Goal: Task Accomplishment & Management: Manage account settings

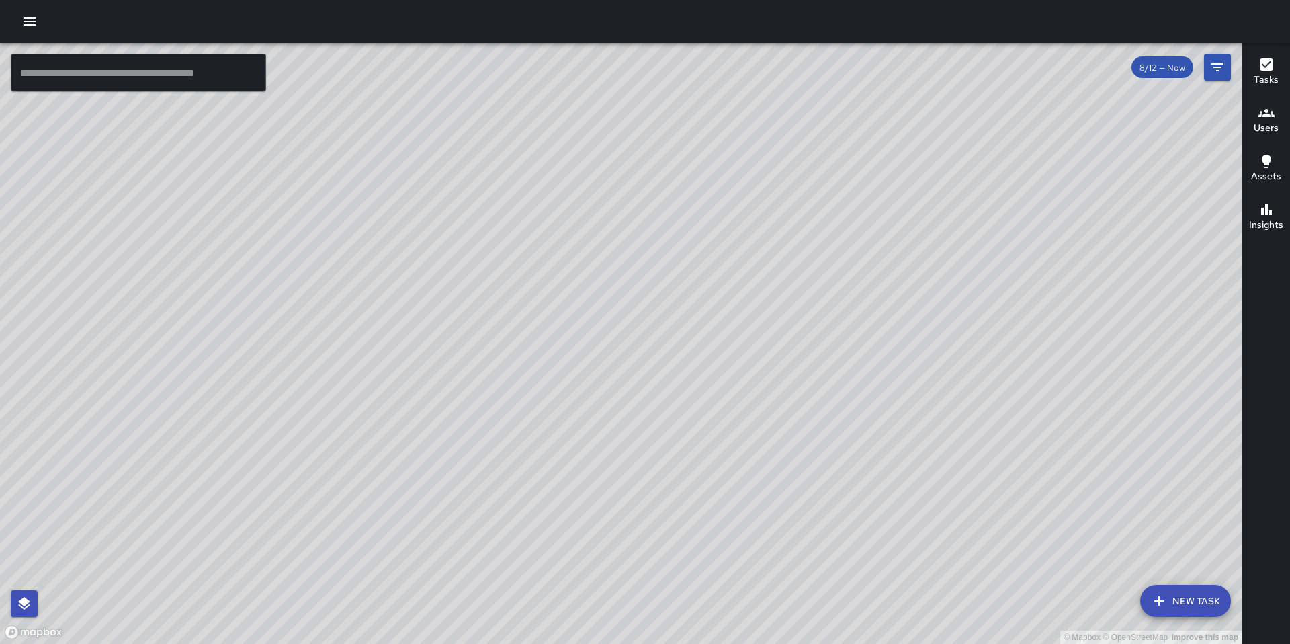
drag, startPoint x: 810, startPoint y: 347, endPoint x: 487, endPoint y: 314, distance: 324.8
click at [487, 314] on div "© Mapbox © OpenStreetMap Improve this map" at bounding box center [621, 343] width 1242 height 601
drag, startPoint x: 723, startPoint y: 365, endPoint x: 731, endPoint y: 340, distance: 26.8
click at [731, 340] on div "© Mapbox © OpenStreetMap Improve this map" at bounding box center [621, 343] width 1242 height 601
drag, startPoint x: 730, startPoint y: 345, endPoint x: 730, endPoint y: 353, distance: 8.1
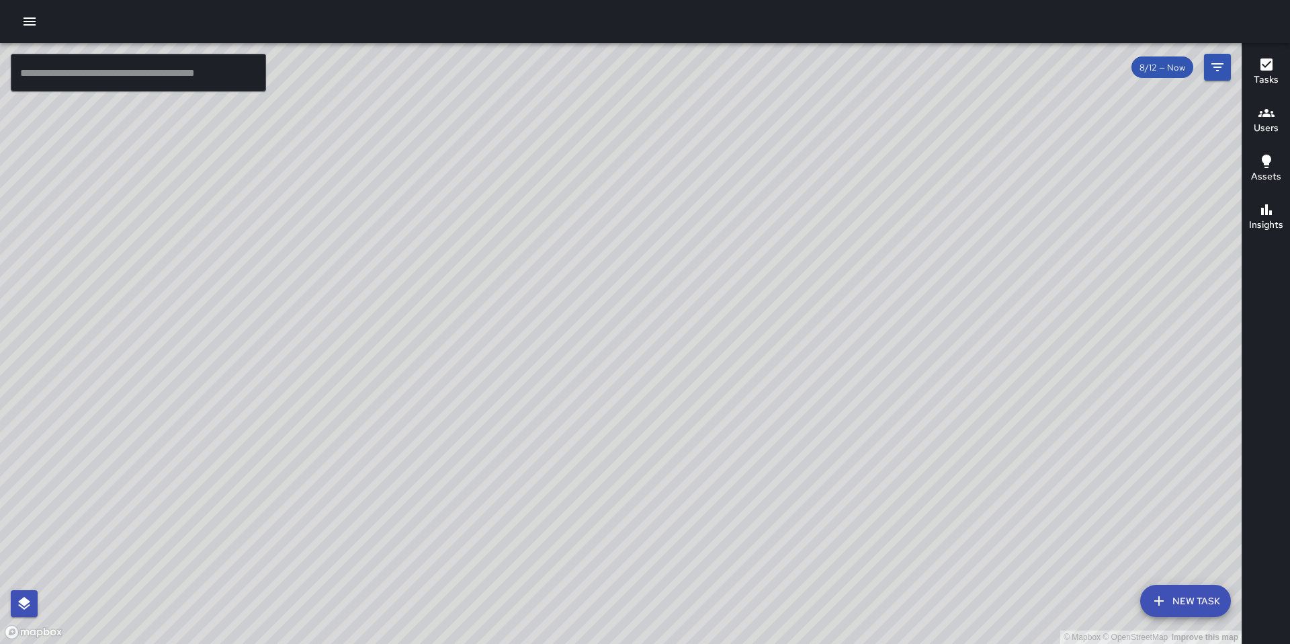
click at [730, 353] on div "© Mapbox © OpenStreetMap Improve this map" at bounding box center [621, 343] width 1242 height 601
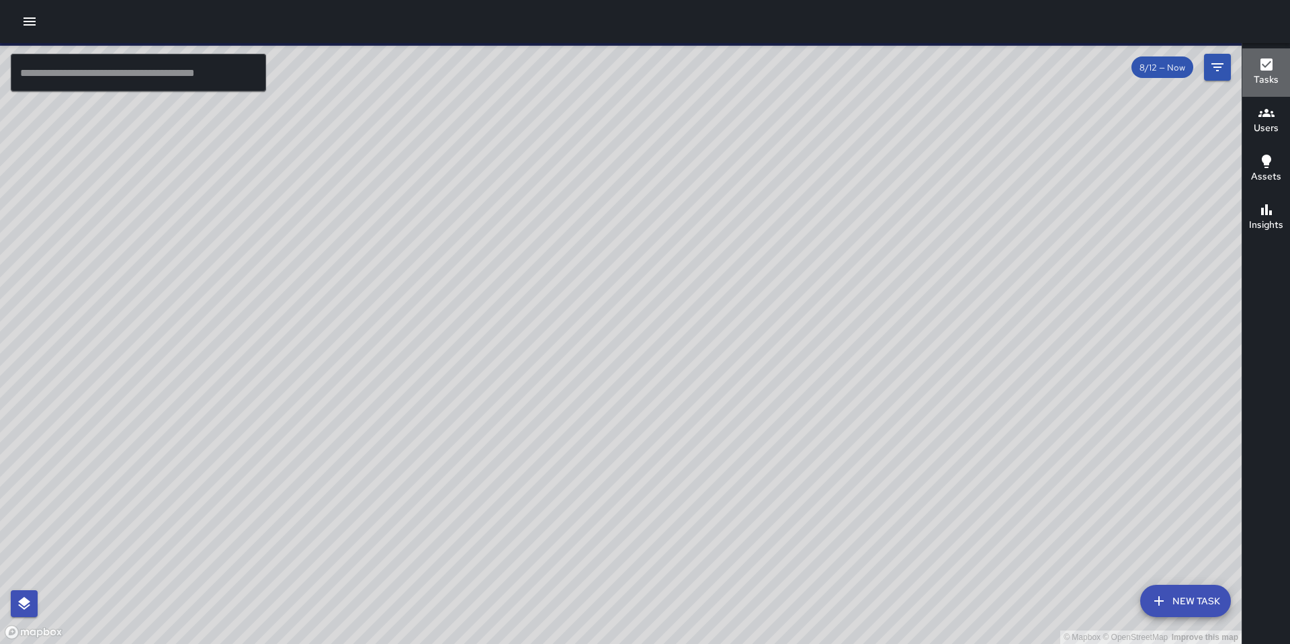
click at [1273, 62] on icon "button" at bounding box center [1266, 64] width 16 height 16
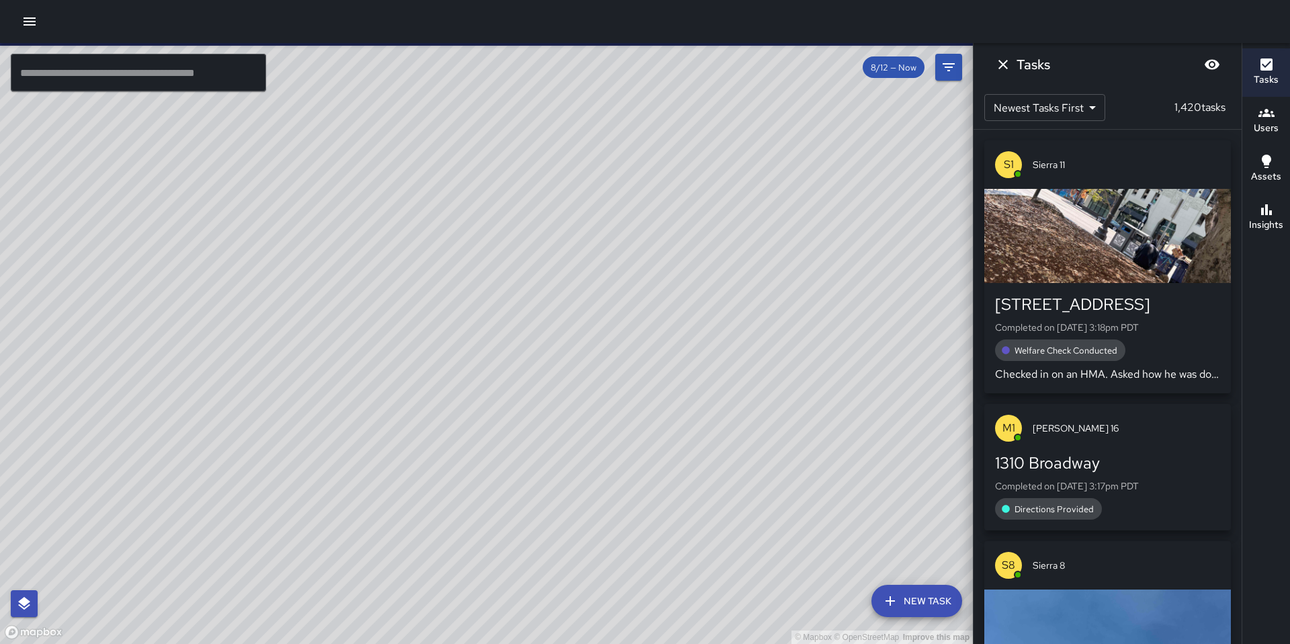
click at [1088, 101] on body "© Mapbox © OpenStreetMap Improve this map ​ New Task 8/12 — Now Map Layers Task…" at bounding box center [645, 322] width 1290 height 644
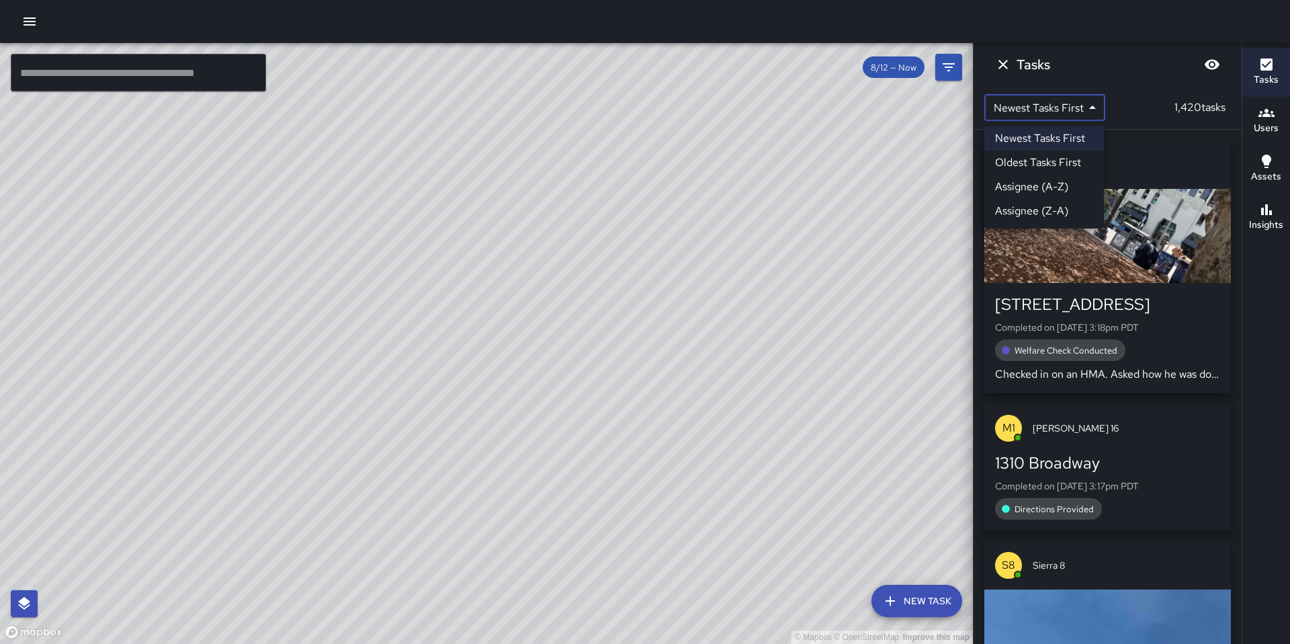
click at [1056, 193] on li "Assignee (A-Z)" at bounding box center [1044, 187] width 120 height 24
type input "*"
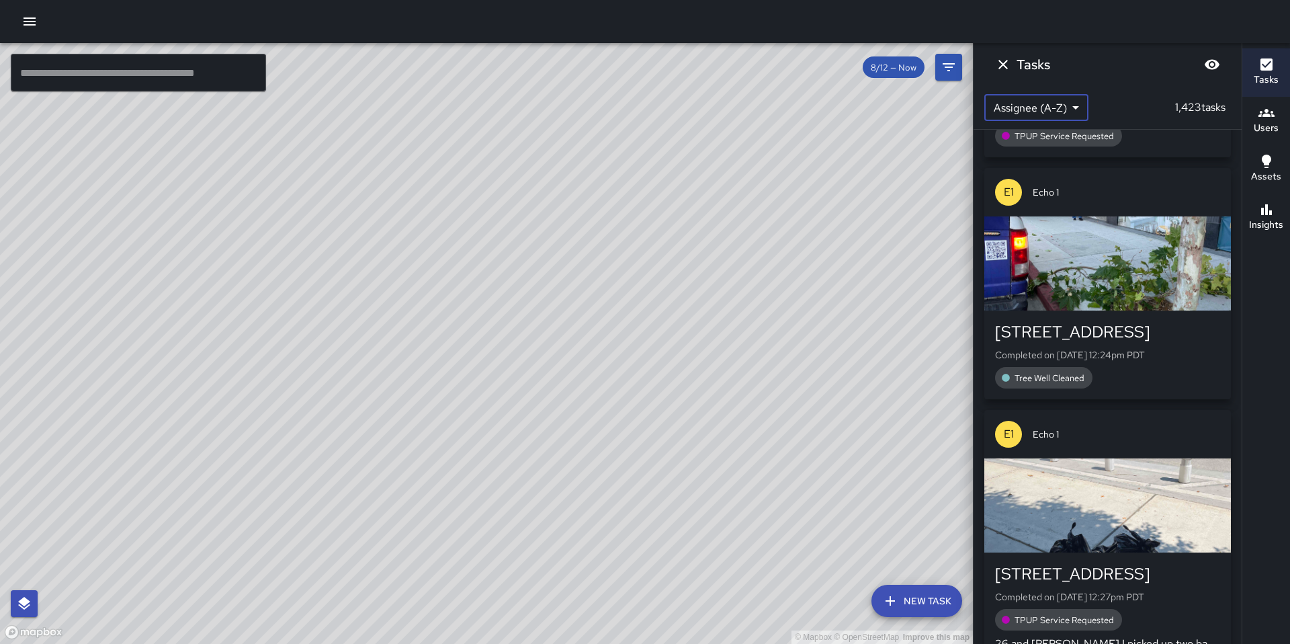
scroll to position [13740, 0]
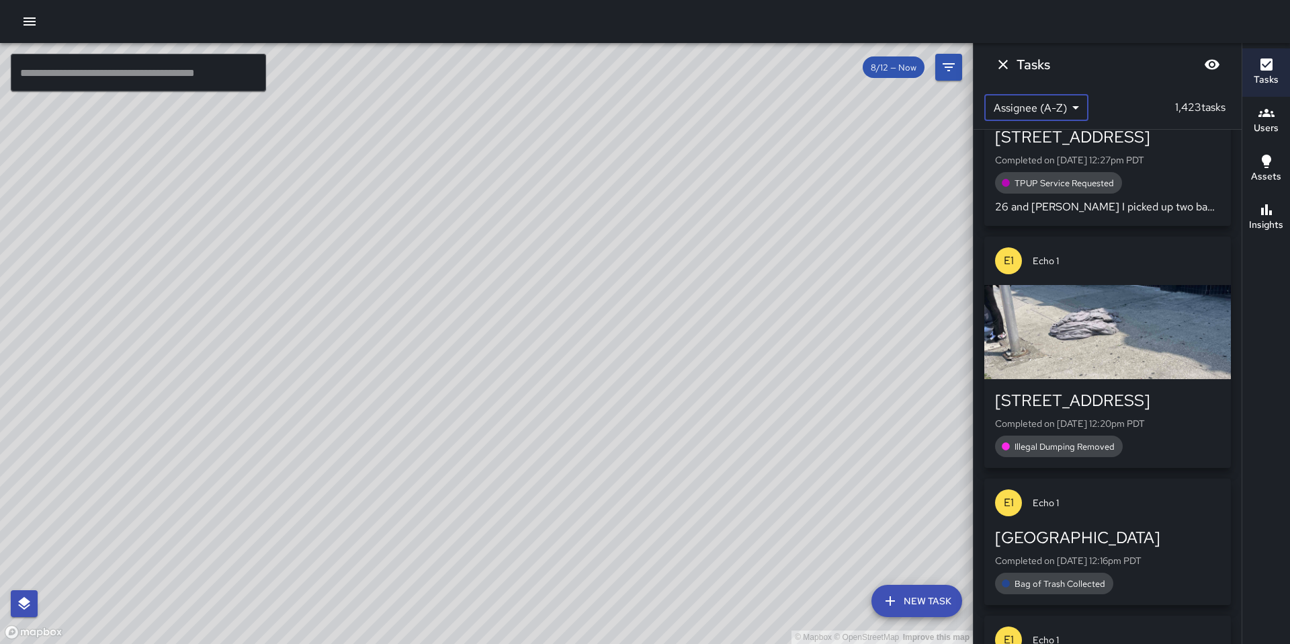
click at [50, 77] on input "text" at bounding box center [138, 73] width 255 height 38
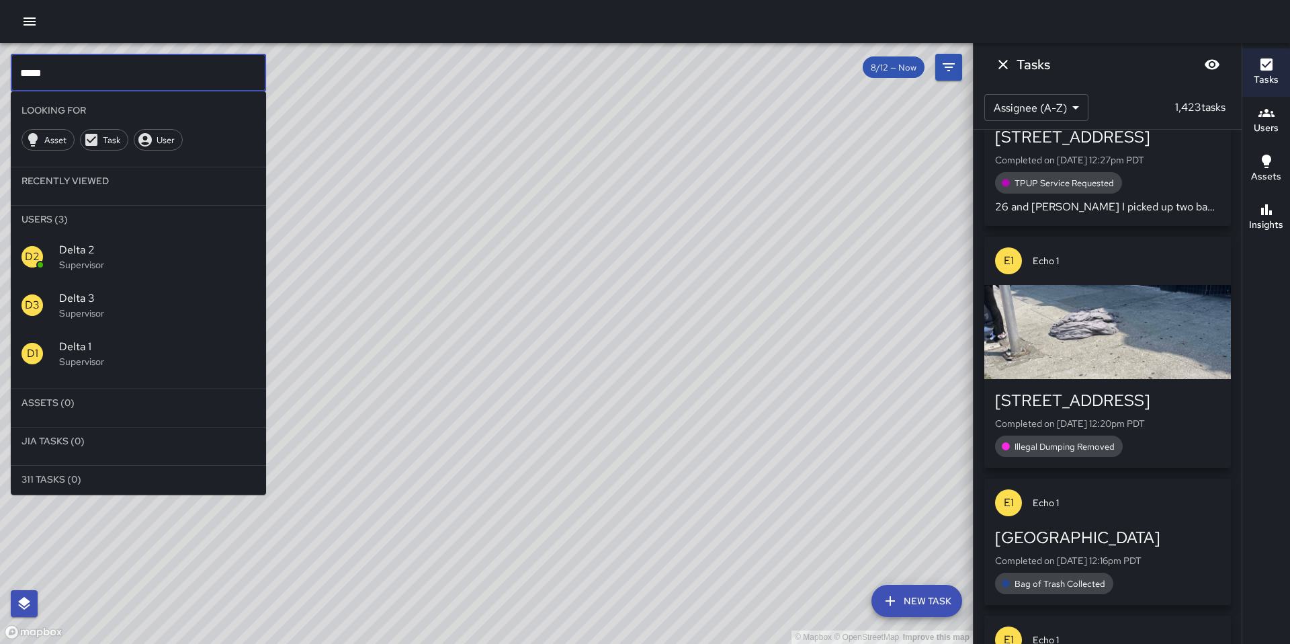
click at [124, 246] on span "Delta 2" at bounding box center [157, 250] width 196 height 16
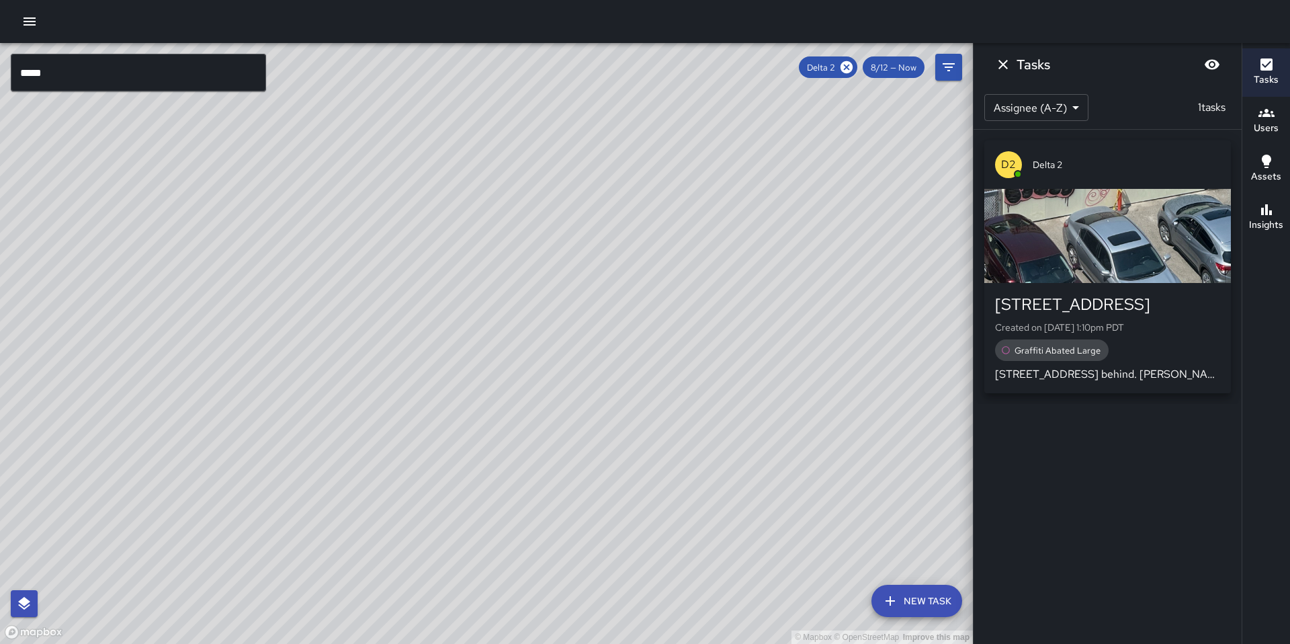
click at [1200, 325] on p "Created on [DATE] 1:10pm PDT" at bounding box center [1107, 326] width 225 height 13
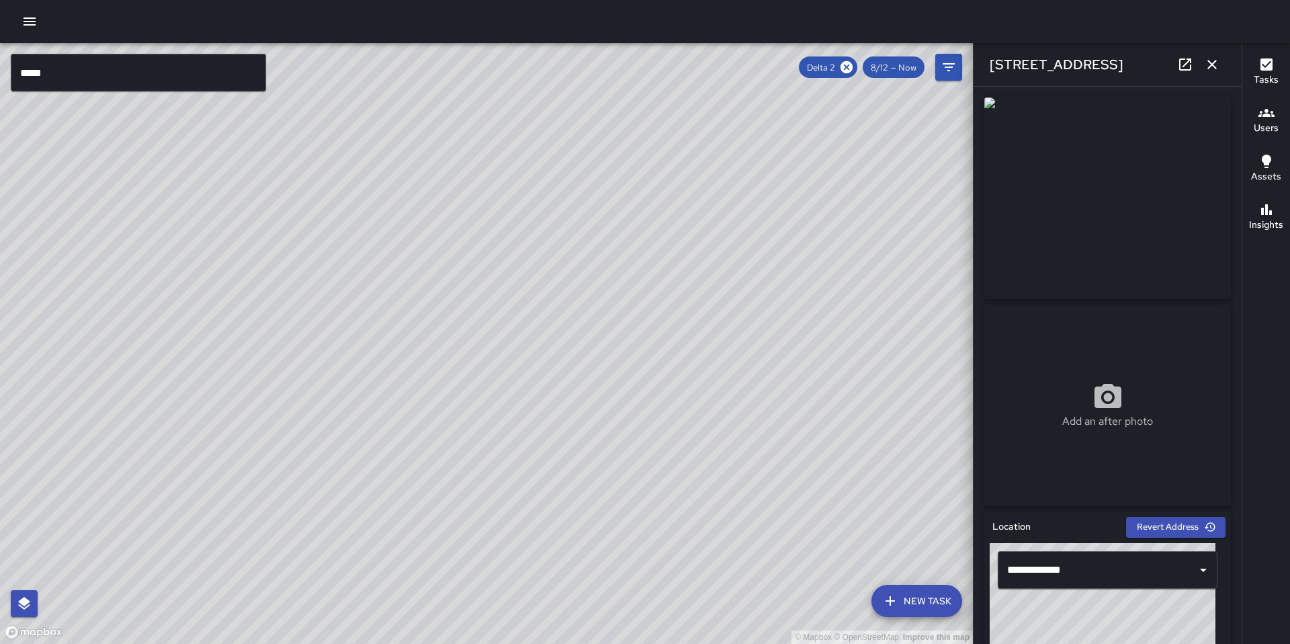
click at [1135, 177] on img at bounding box center [1107, 198] width 247 height 202
click at [1133, 177] on img at bounding box center [1107, 198] width 247 height 202
click at [1186, 69] on icon at bounding box center [1185, 64] width 12 height 12
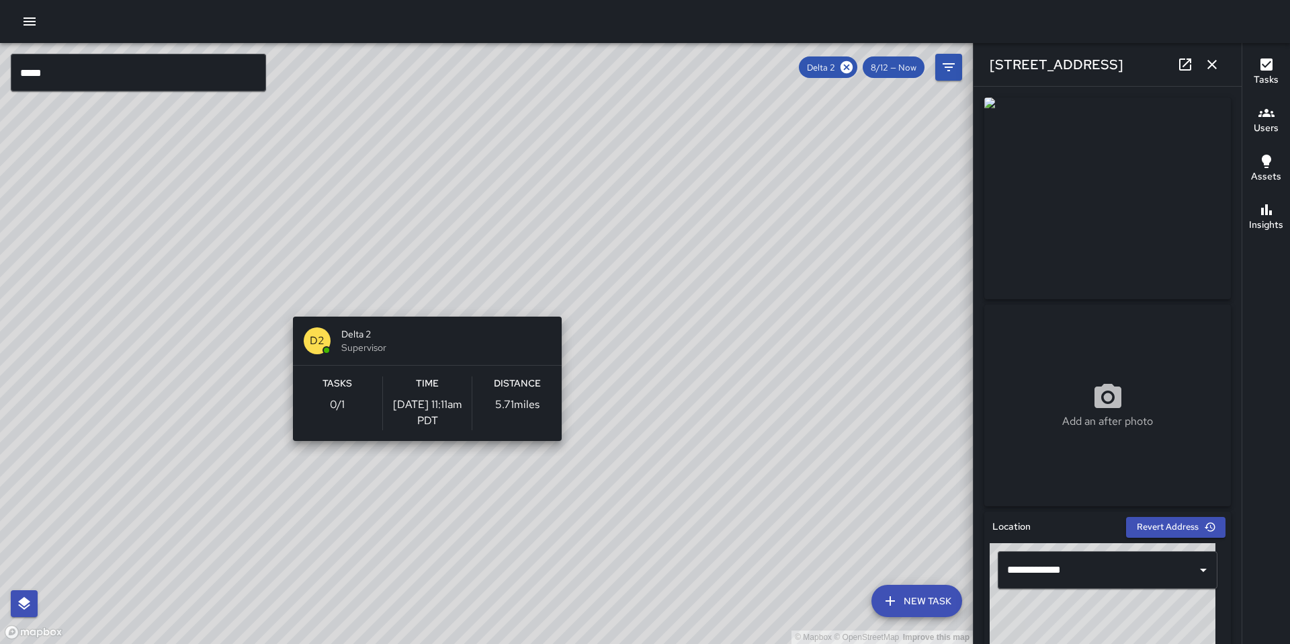
drag, startPoint x: 533, startPoint y: 401, endPoint x: 421, endPoint y: 308, distance: 146.0
click at [421, 308] on div "© Mapbox © OpenStreetMap Improve this map D2 Delta 2 Supervisor Tasks 0 / 1 Tim…" at bounding box center [486, 343] width 973 height 601
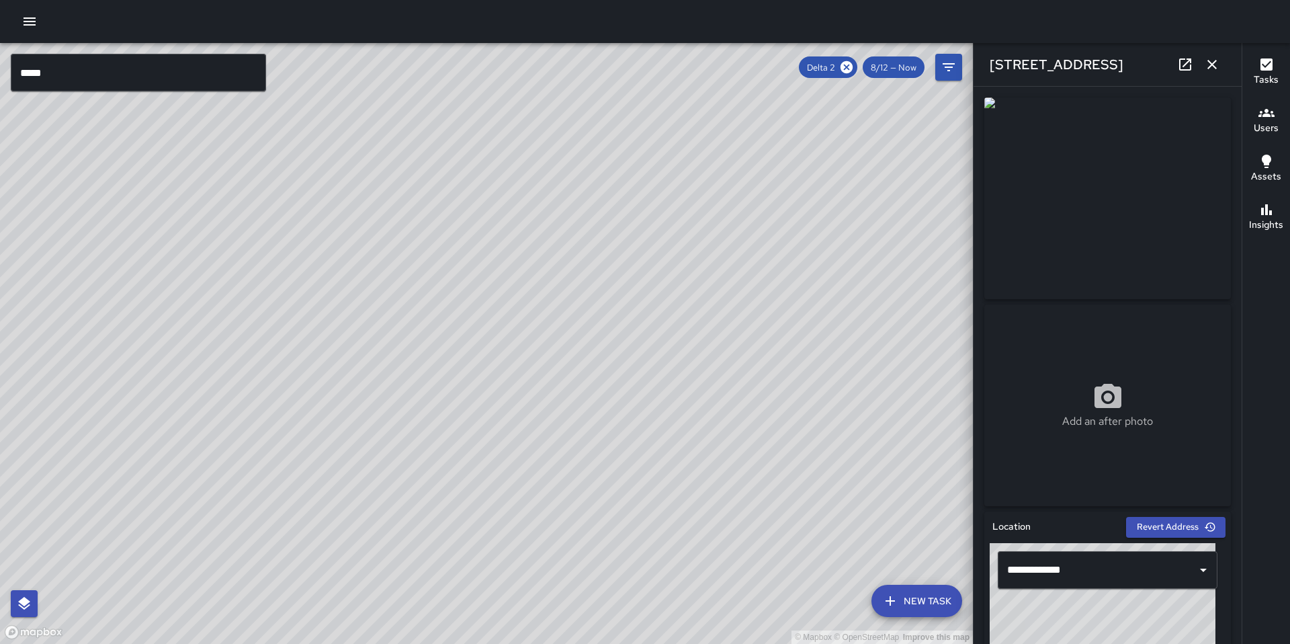
drag, startPoint x: 355, startPoint y: 455, endPoint x: 454, endPoint y: 222, distance: 252.6
click at [454, 222] on div "© Mapbox © OpenStreetMap Improve this map" at bounding box center [486, 343] width 973 height 601
drag, startPoint x: 357, startPoint y: 472, endPoint x: 477, endPoint y: 390, distance: 145.0
click at [477, 390] on div "© Mapbox © OpenStreetMap Improve this map" at bounding box center [486, 343] width 973 height 601
drag, startPoint x: 375, startPoint y: 420, endPoint x: 500, endPoint y: 318, distance: 161.0
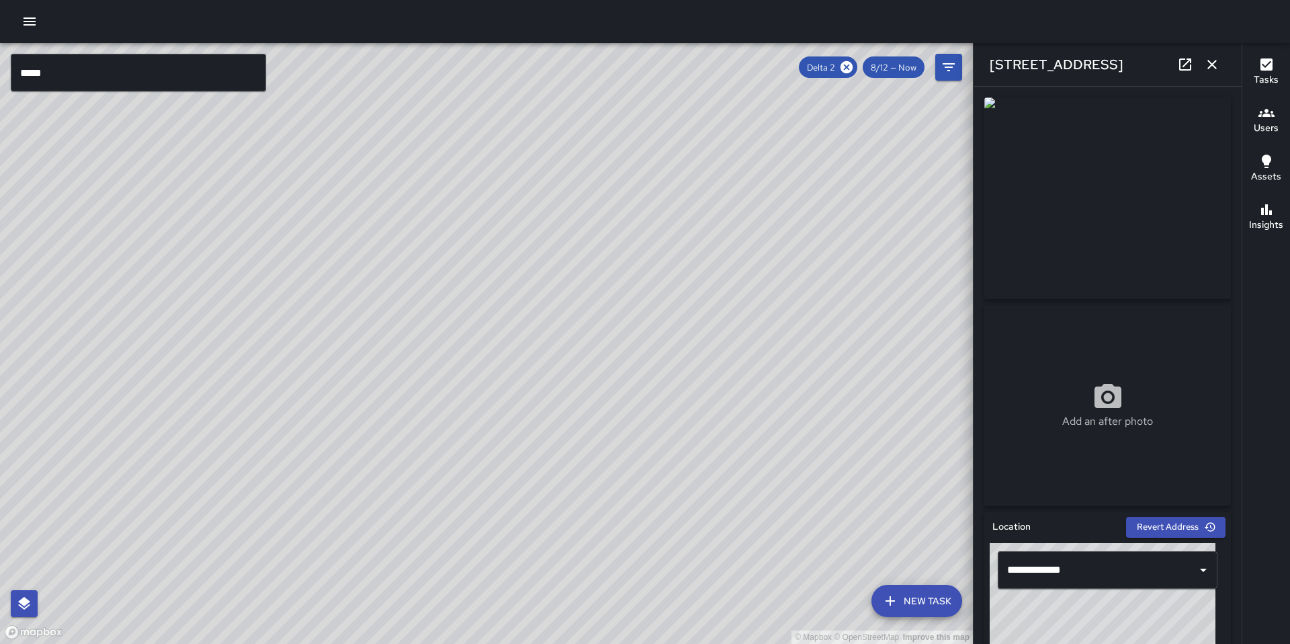
click at [500, 318] on div "© Mapbox © OpenStreetMap Improve this map" at bounding box center [486, 343] width 973 height 601
drag, startPoint x: 465, startPoint y: 381, endPoint x: 346, endPoint y: 515, distance: 178.9
click at [345, 522] on div "© Mapbox © OpenStreetMap Improve this map" at bounding box center [486, 343] width 973 height 601
click at [849, 64] on icon at bounding box center [846, 67] width 15 height 15
drag, startPoint x: 158, startPoint y: 391, endPoint x: 820, endPoint y: 480, distance: 667.7
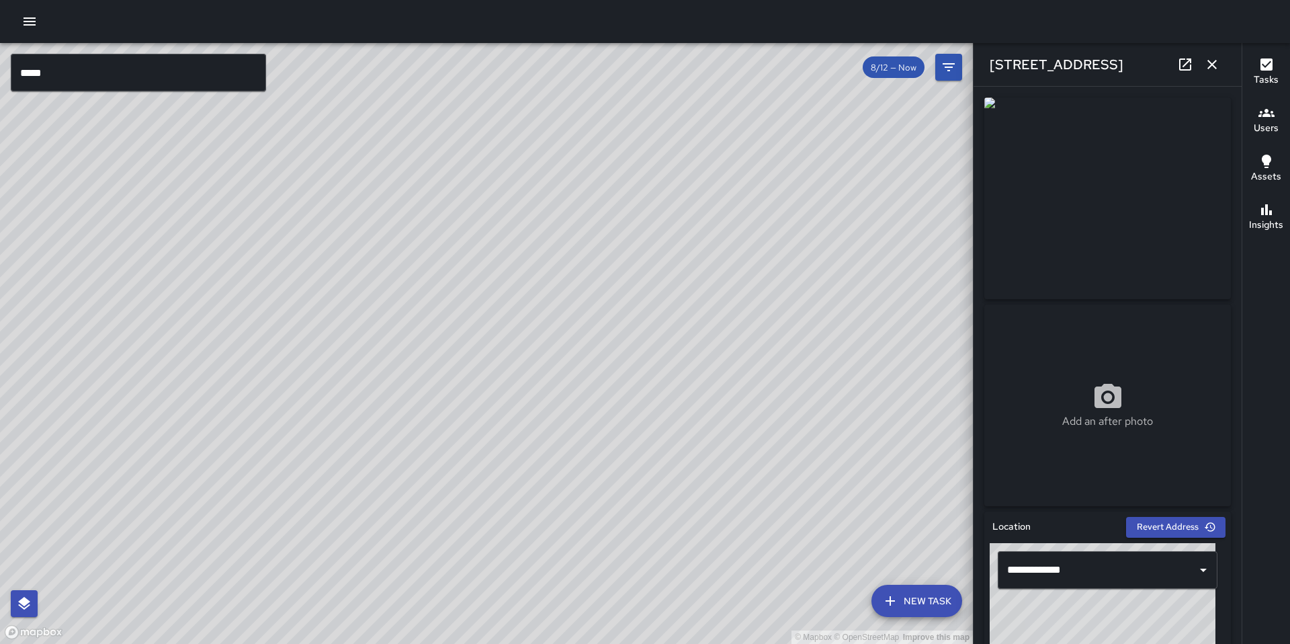
click at [820, 480] on div "© Mapbox © OpenStreetMap Improve this map" at bounding box center [486, 343] width 973 height 601
drag, startPoint x: 722, startPoint y: 515, endPoint x: 793, endPoint y: 393, distance: 140.9
click at [784, 393] on div "© Mapbox © OpenStreetMap Improve this map" at bounding box center [486, 343] width 973 height 601
drag, startPoint x: 849, startPoint y: 392, endPoint x: 816, endPoint y: 457, distance: 72.4
click at [816, 457] on div "© Mapbox © OpenStreetMap Improve this map" at bounding box center [486, 343] width 973 height 601
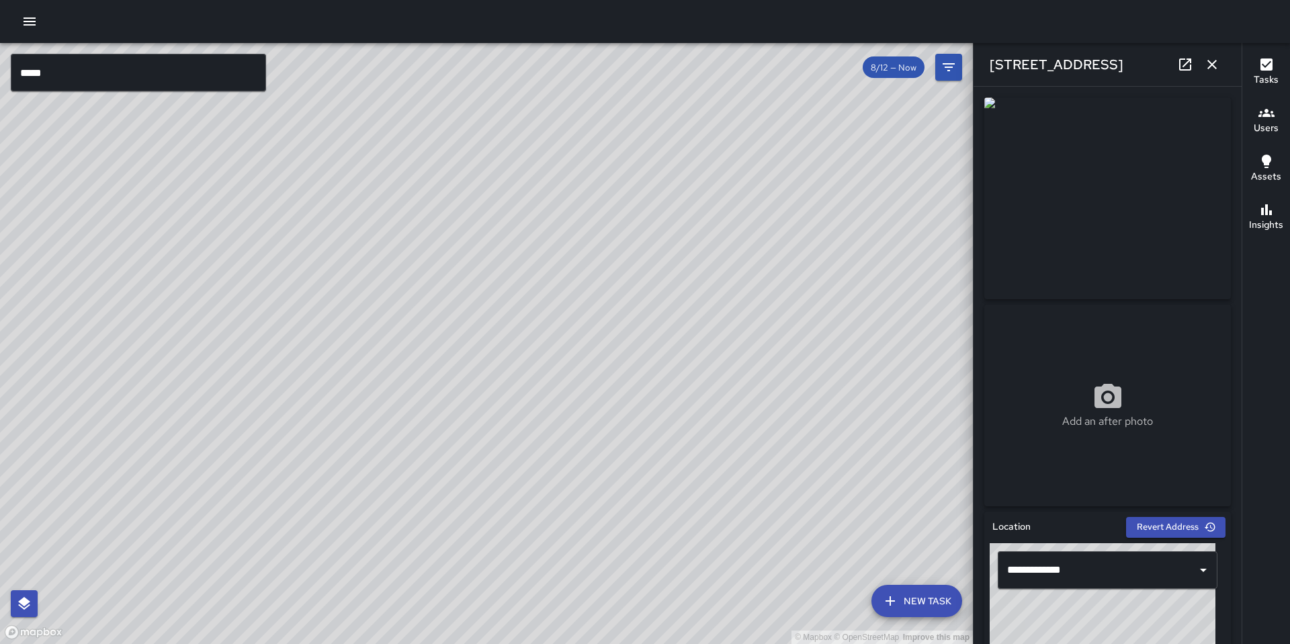
drag, startPoint x: 787, startPoint y: 481, endPoint x: 800, endPoint y: 512, distance: 33.2
click at [800, 512] on div "© Mapbox © OpenStreetMap Improve this map" at bounding box center [486, 343] width 973 height 601
drag, startPoint x: 796, startPoint y: 503, endPoint x: 825, endPoint y: 517, distance: 31.9
click at [825, 517] on div "© Mapbox © OpenStreetMap Improve this map" at bounding box center [486, 343] width 973 height 601
click at [1212, 64] on icon "button" at bounding box center [1211, 64] width 9 height 9
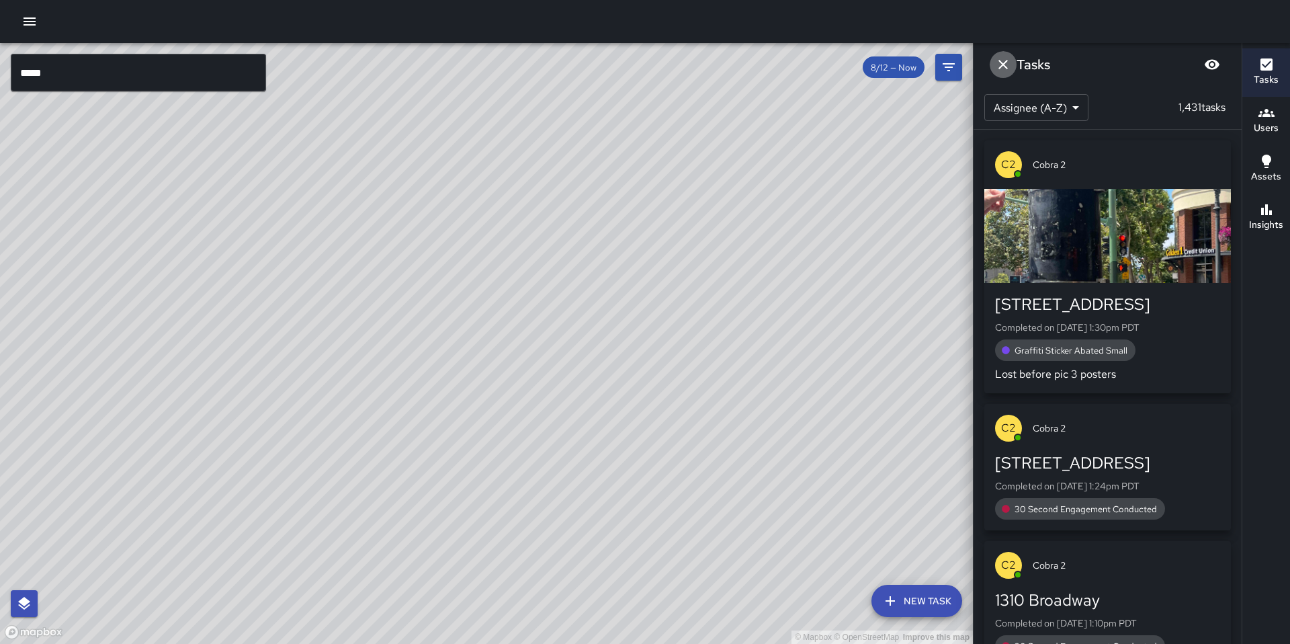
click at [1000, 58] on icon "Dismiss" at bounding box center [1003, 64] width 16 height 16
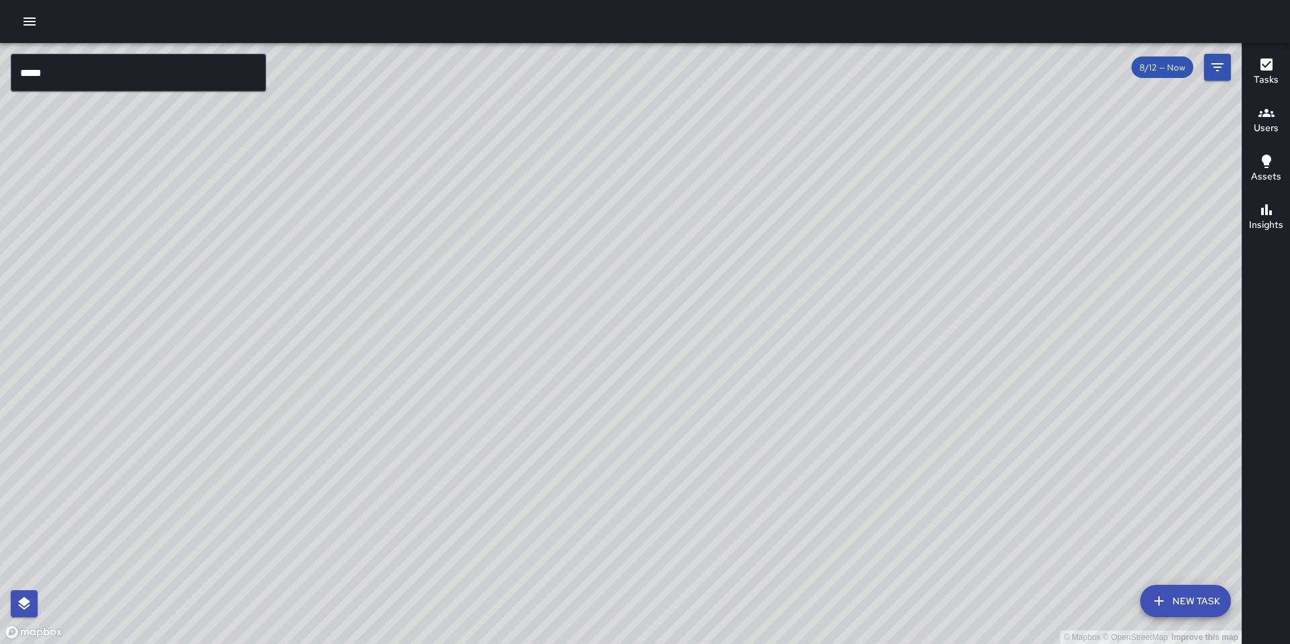
click at [138, 78] on input "*****" at bounding box center [138, 73] width 255 height 38
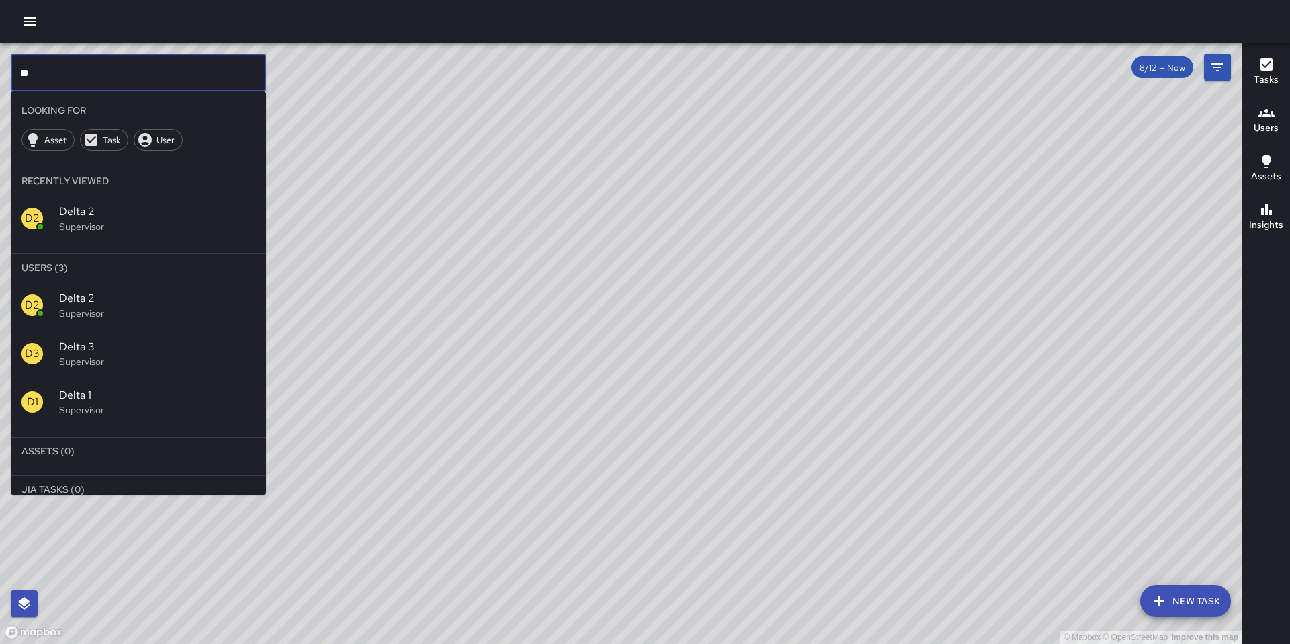
type input "*"
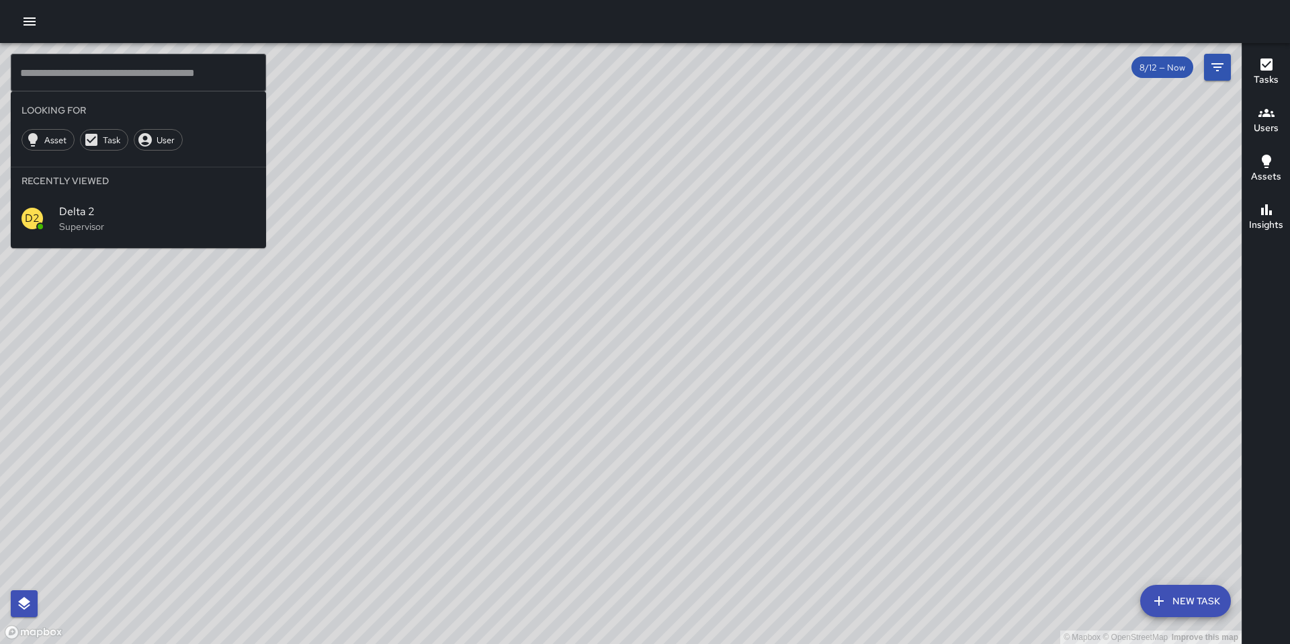
click at [580, 564] on div "© Mapbox © OpenStreetMap Improve this map" at bounding box center [621, 343] width 1242 height 601
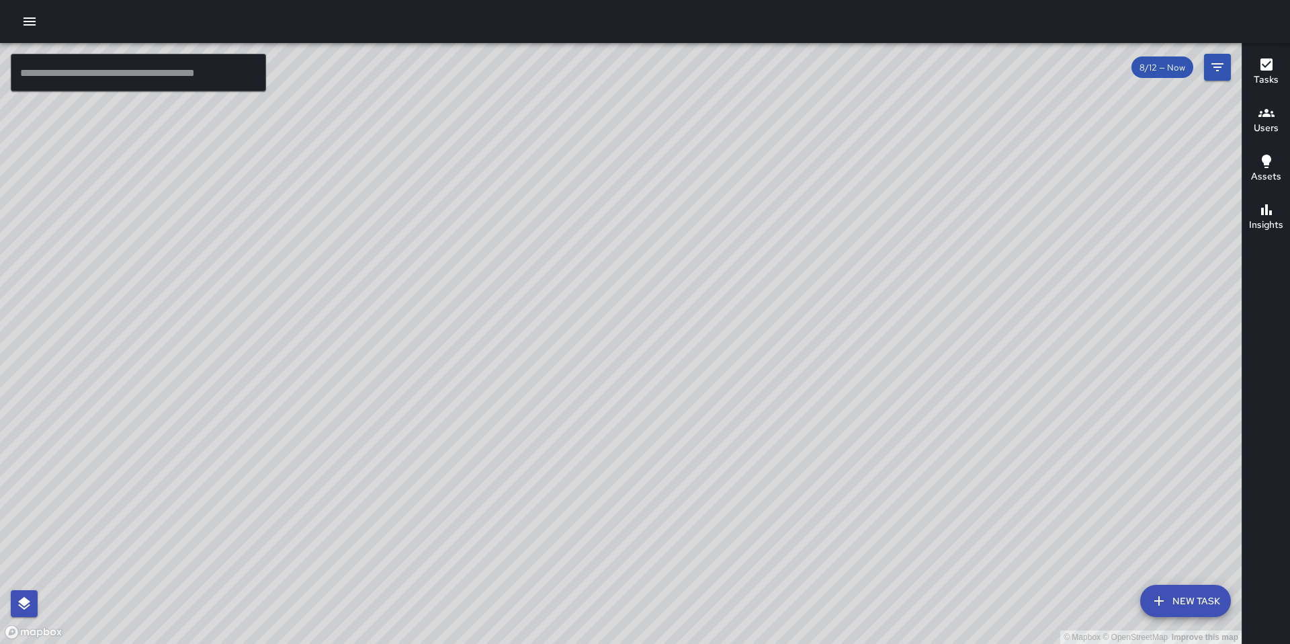
click at [596, 564] on div "© Mapbox © OpenStreetMap Improve this map" at bounding box center [621, 343] width 1242 height 601
drag, startPoint x: 687, startPoint y: 558, endPoint x: 670, endPoint y: 609, distance: 54.4
click at [670, 609] on div "© Mapbox © OpenStreetMap Improve this map" at bounding box center [621, 343] width 1242 height 601
drag, startPoint x: 746, startPoint y: 594, endPoint x: 767, endPoint y: 576, distance: 27.7
click at [767, 576] on div "© Mapbox © OpenStreetMap Improve this map" at bounding box center [621, 343] width 1242 height 601
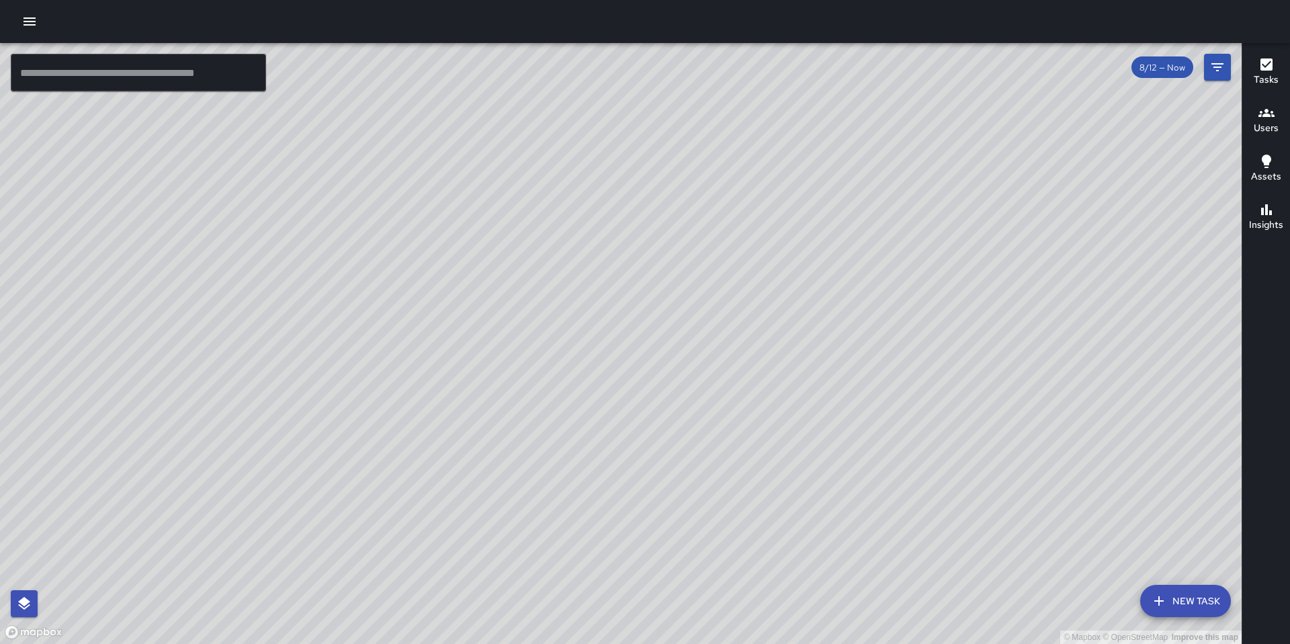
drag, startPoint x: 848, startPoint y: 595, endPoint x: 869, endPoint y: 630, distance: 40.7
click at [869, 630] on div "© Mapbox © OpenStreetMap Improve this map" at bounding box center [621, 343] width 1242 height 601
drag, startPoint x: 873, startPoint y: 602, endPoint x: 856, endPoint y: 630, distance: 32.3
click at [856, 630] on div "© Mapbox © OpenStreetMap Improve this map" at bounding box center [621, 343] width 1242 height 601
click at [818, 593] on div "© Mapbox © OpenStreetMap Improve this map" at bounding box center [621, 343] width 1242 height 601
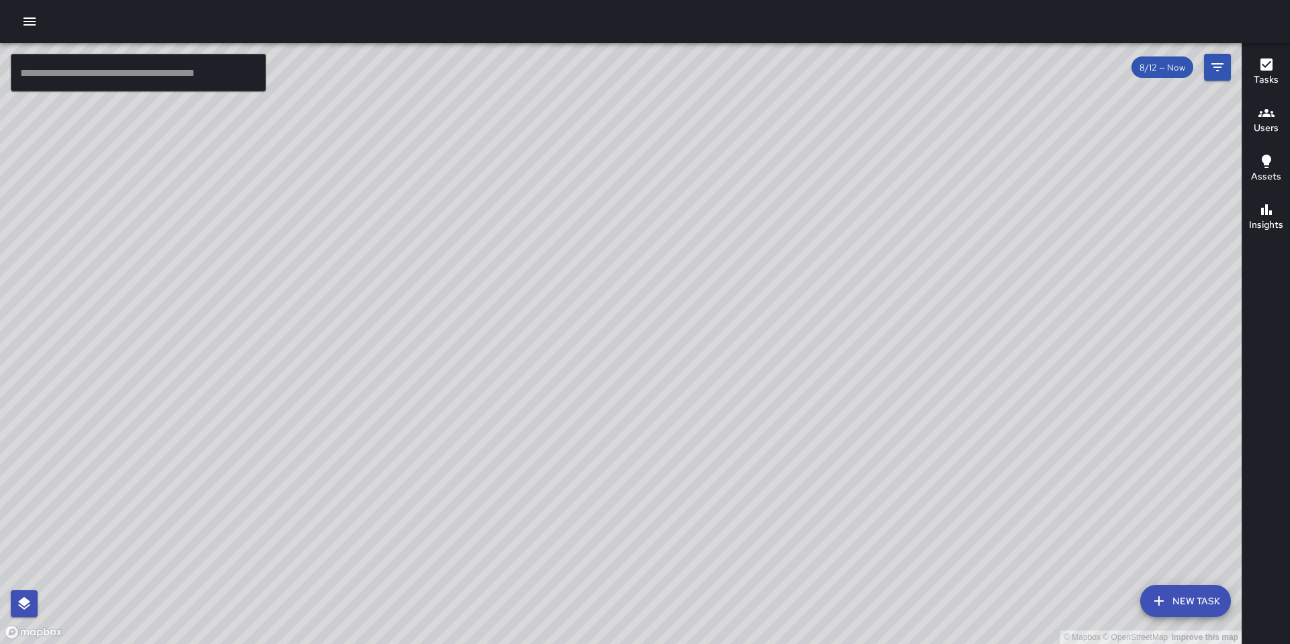
drag, startPoint x: 825, startPoint y: 603, endPoint x: 826, endPoint y: 589, distance: 14.1
click at [826, 590] on div "© Mapbox © OpenStreetMap Improve this map" at bounding box center [621, 343] width 1242 height 601
drag, startPoint x: 822, startPoint y: 595, endPoint x: 818, endPoint y: 579, distance: 16.8
click at [822, 581] on div "© Mapbox © OpenStreetMap Improve this map" at bounding box center [621, 343] width 1242 height 601
drag, startPoint x: 817, startPoint y: 583, endPoint x: 820, endPoint y: 593, distance: 10.4
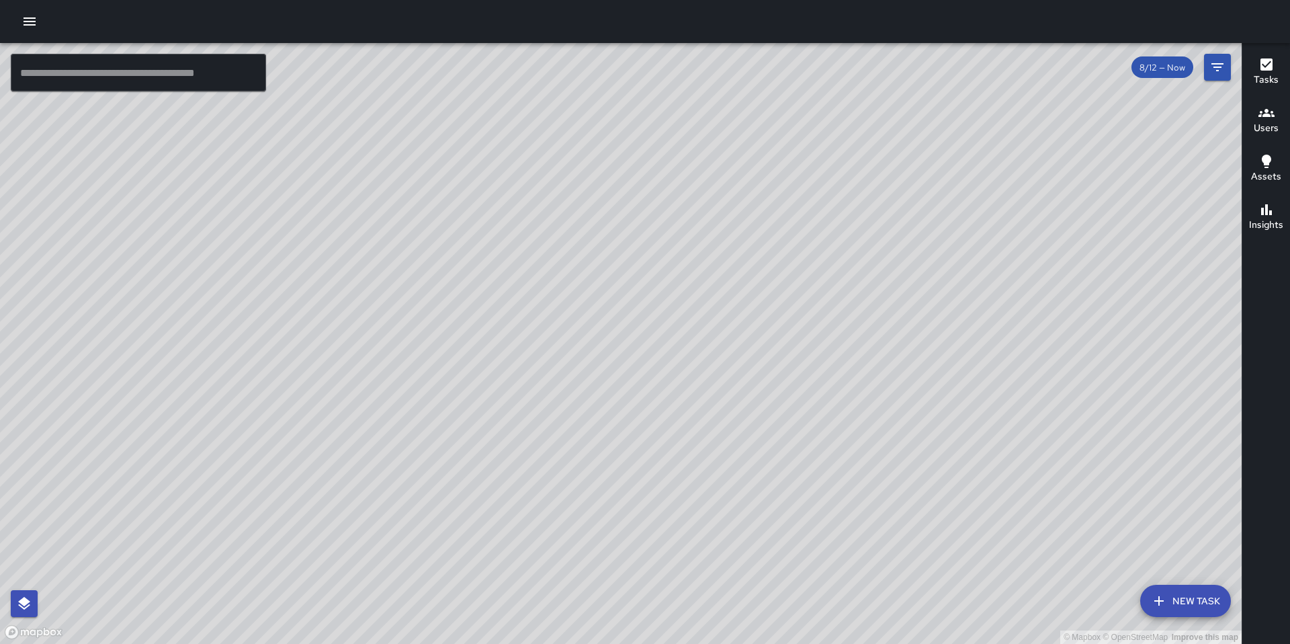
click at [820, 593] on div "© Mapbox © OpenStreetMap Improve this map" at bounding box center [621, 343] width 1242 height 601
click at [820, 595] on div "© Mapbox © OpenStreetMap Improve this map" at bounding box center [621, 343] width 1242 height 601
click at [820, 591] on div "© Mapbox © OpenStreetMap Improve this map" at bounding box center [621, 343] width 1242 height 601
drag, startPoint x: 818, startPoint y: 591, endPoint x: 808, endPoint y: 591, distance: 9.4
click at [809, 591] on div "© Mapbox © OpenStreetMap Improve this map" at bounding box center [621, 343] width 1242 height 601
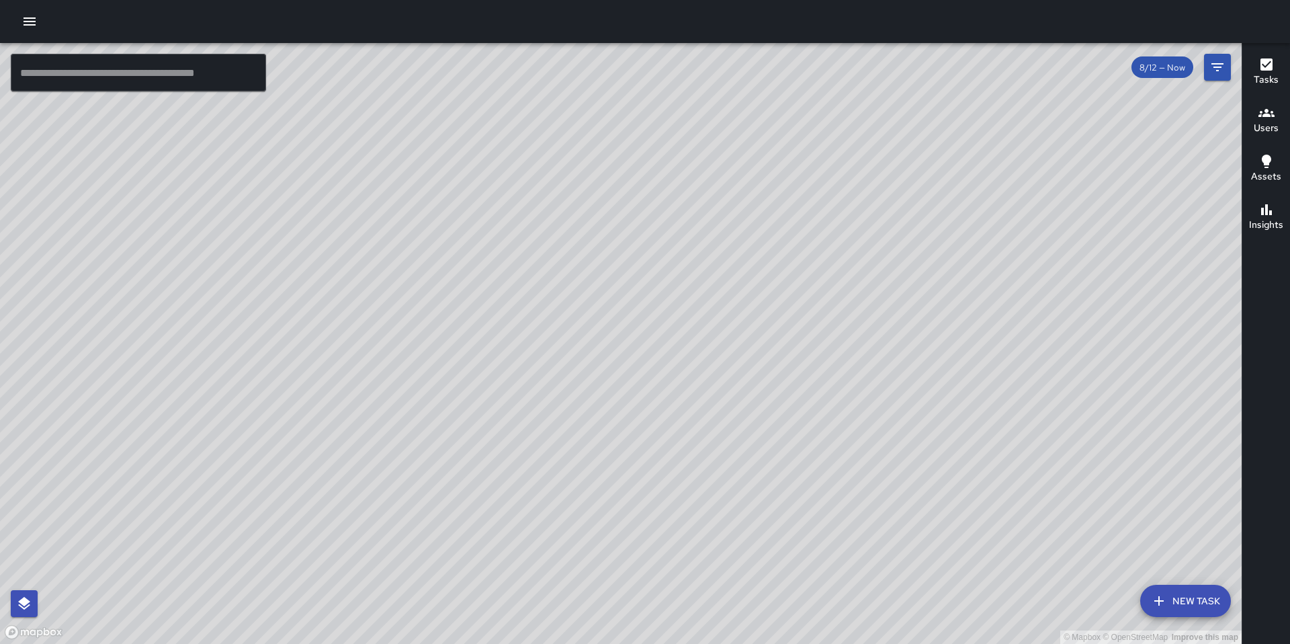
click at [855, 576] on div "© Mapbox © OpenStreetMap Improve this map" at bounding box center [621, 343] width 1242 height 601
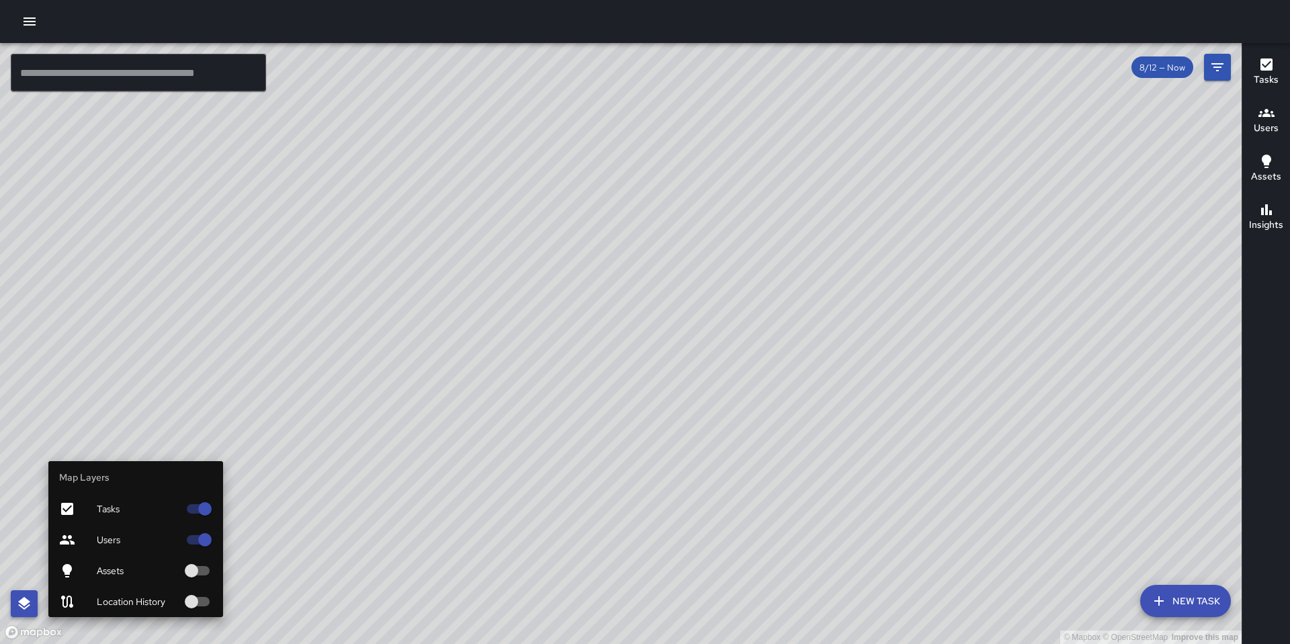
click at [17, 598] on icon "button" at bounding box center [24, 603] width 16 height 16
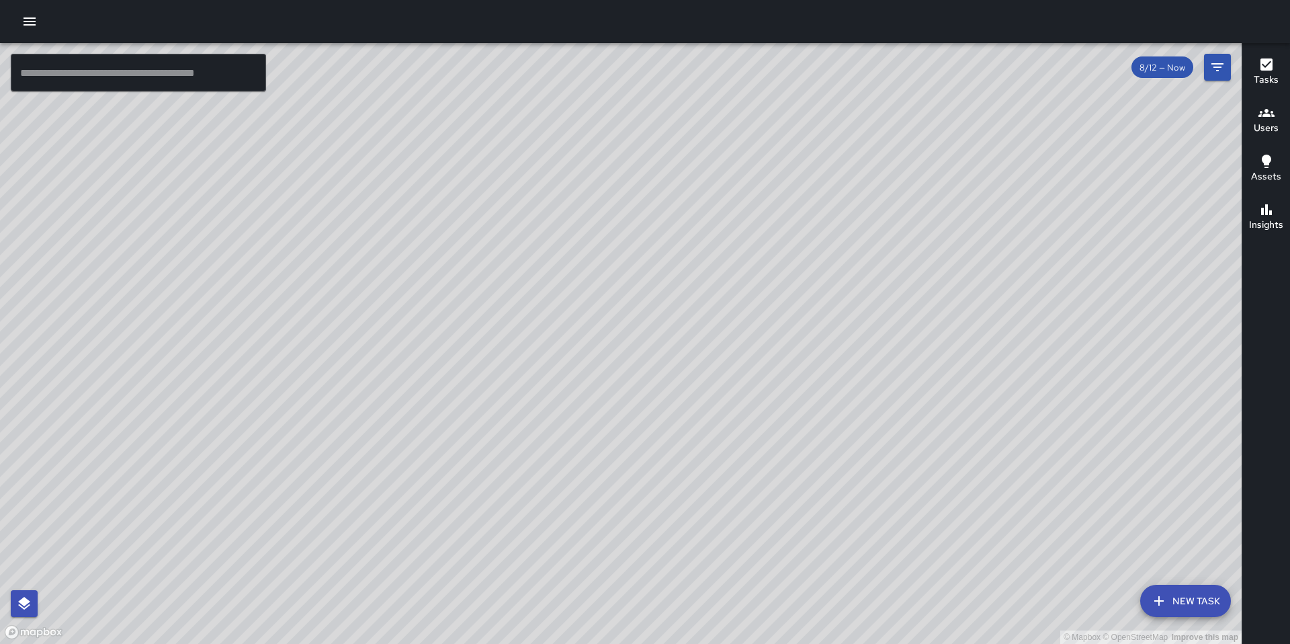
drag, startPoint x: 699, startPoint y: 216, endPoint x: 647, endPoint y: 295, distance: 94.1
click at [648, 296] on div "© Mapbox © OpenStreetMap Improve this map" at bounding box center [621, 343] width 1242 height 601
drag, startPoint x: 568, startPoint y: 273, endPoint x: 553, endPoint y: 473, distance: 200.8
click at [542, 519] on div "© Mapbox © OpenStreetMap Improve this map" at bounding box center [621, 343] width 1242 height 601
drag, startPoint x: 668, startPoint y: 302, endPoint x: 589, endPoint y: 371, distance: 104.3
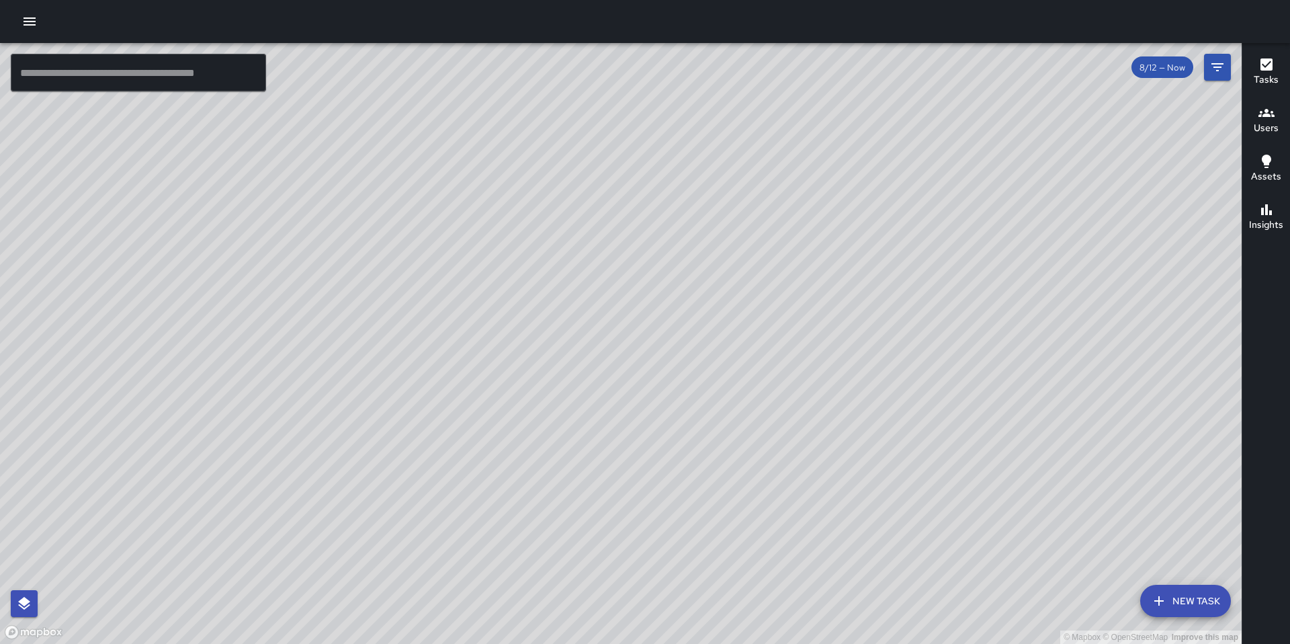
click at [591, 372] on div "© Mapbox © OpenStreetMap Improve this map" at bounding box center [621, 343] width 1242 height 601
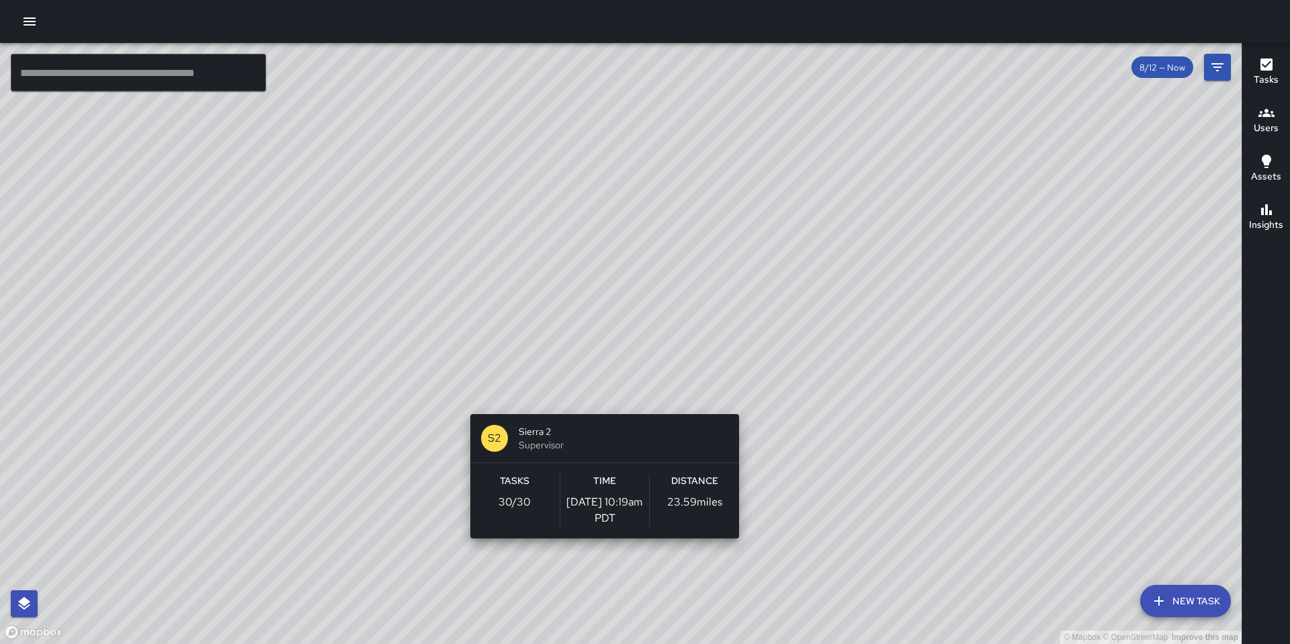
drag, startPoint x: 687, startPoint y: 472, endPoint x: 748, endPoint y: 388, distance: 104.0
click at [592, 402] on div "© Mapbox © OpenStreetMap Improve this map S2 Sierra 2 Supervisor Tasks 30 / 30 …" at bounding box center [621, 343] width 1242 height 601
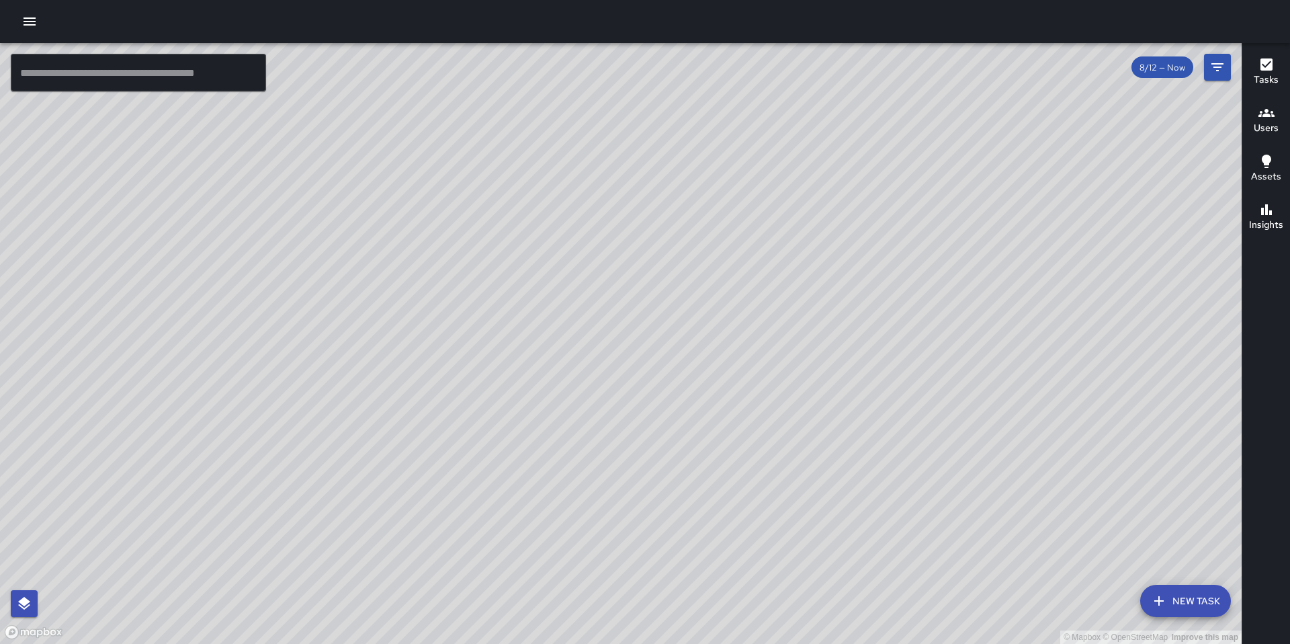
drag, startPoint x: 789, startPoint y: 359, endPoint x: 507, endPoint y: 144, distance: 354.9
click at [507, 144] on div "© Mapbox © OpenStreetMap Improve this map" at bounding box center [621, 343] width 1242 height 601
drag, startPoint x: 527, startPoint y: 494, endPoint x: 576, endPoint y: 509, distance: 51.4
click at [576, 509] on div "© Mapbox © OpenStreetMap Improve this map" at bounding box center [621, 343] width 1242 height 601
drag, startPoint x: 554, startPoint y: 462, endPoint x: 679, endPoint y: 466, distance: 124.3
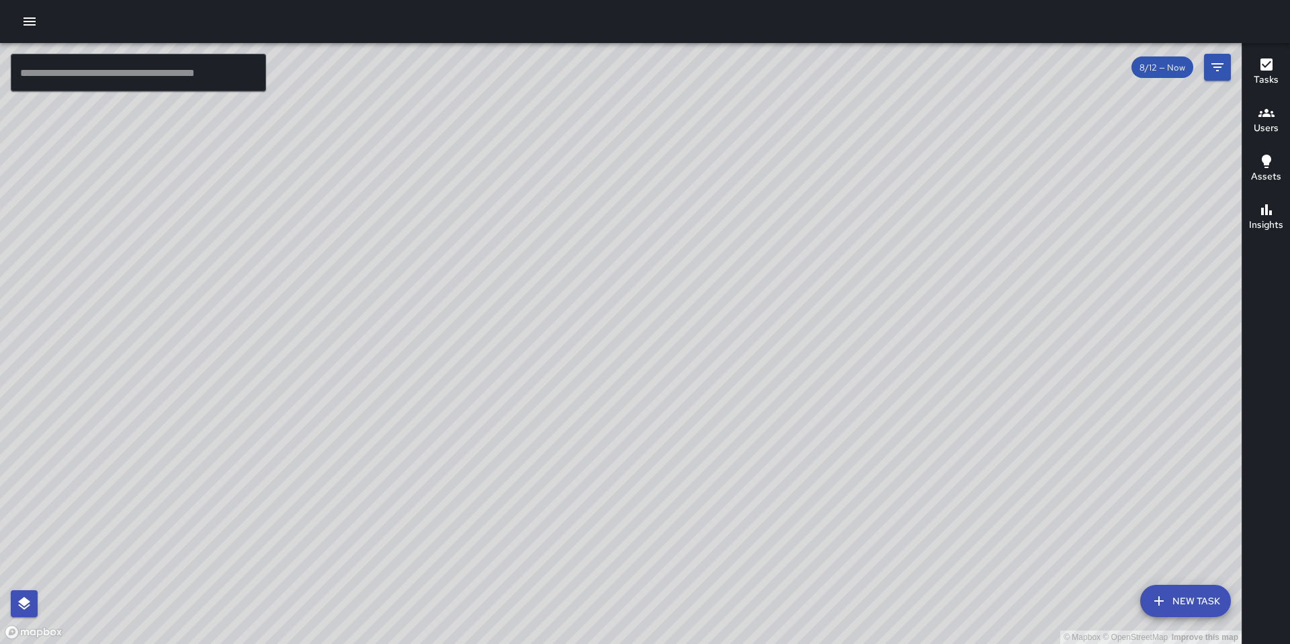
click at [679, 466] on div "© Mapbox © OpenStreetMap Improve this map" at bounding box center [621, 343] width 1242 height 601
drag, startPoint x: 482, startPoint y: 489, endPoint x: 542, endPoint y: 492, distance: 59.2
click at [542, 492] on div "© Mapbox © OpenStreetMap Improve this map" at bounding box center [621, 343] width 1242 height 601
drag, startPoint x: 488, startPoint y: 495, endPoint x: 569, endPoint y: 507, distance: 82.2
click at [569, 507] on div "© Mapbox © OpenStreetMap Improve this map" at bounding box center [621, 343] width 1242 height 601
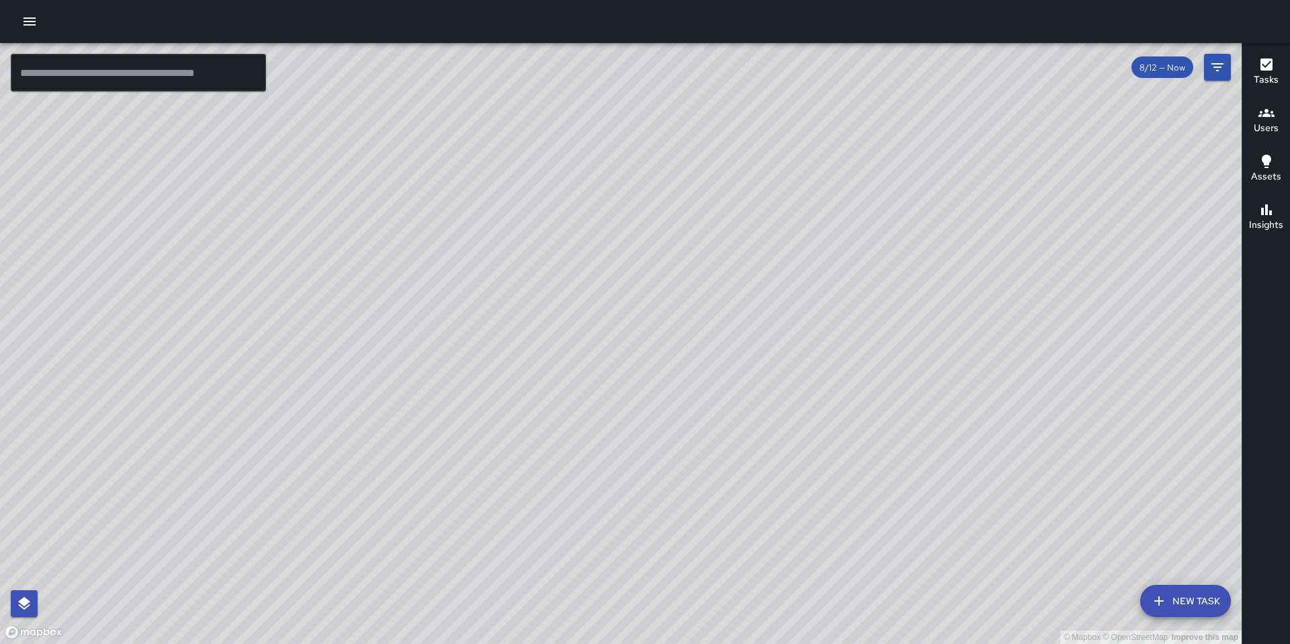
drag, startPoint x: 273, startPoint y: 443, endPoint x: 468, endPoint y: 467, distance: 196.3
click at [468, 467] on div "© Mapbox © OpenStreetMap Improve this map" at bounding box center [621, 343] width 1242 height 601
drag, startPoint x: 645, startPoint y: 371, endPoint x: 761, endPoint y: 463, distance: 148.3
click at [763, 468] on div "© Mapbox © OpenStreetMap Improve this map" at bounding box center [621, 343] width 1242 height 601
drag, startPoint x: 746, startPoint y: 449, endPoint x: 782, endPoint y: 453, distance: 35.8
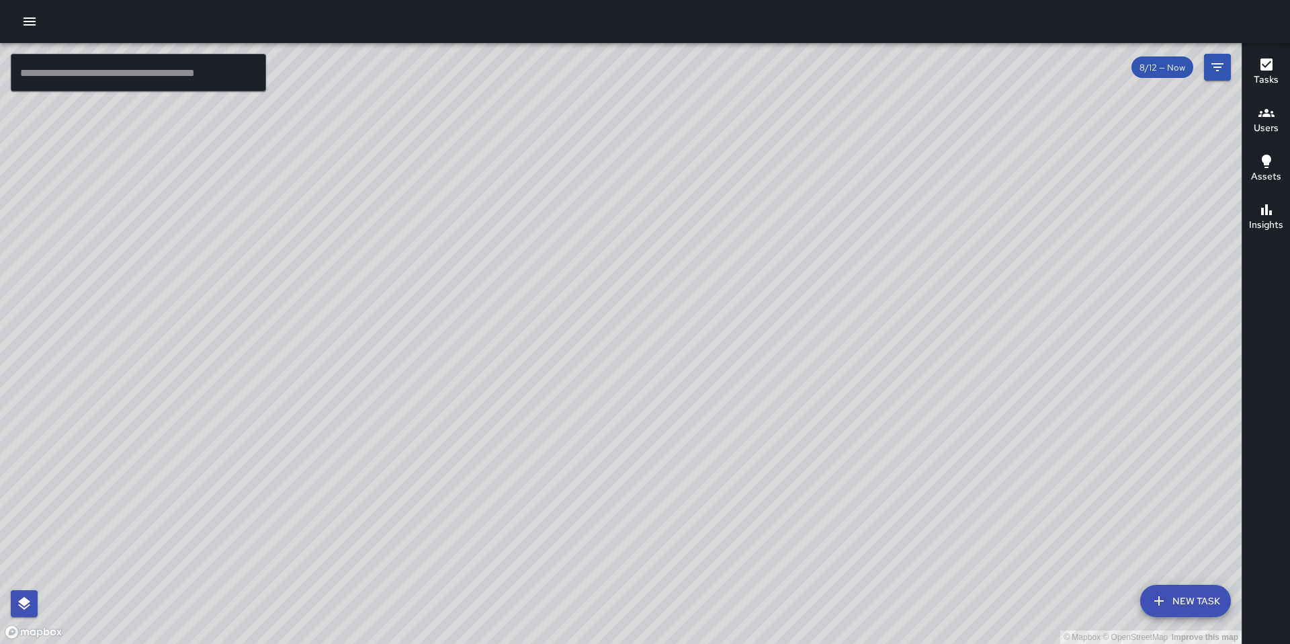
click at [782, 453] on div "© Mapbox © OpenStreetMap Improve this map" at bounding box center [621, 343] width 1242 height 601
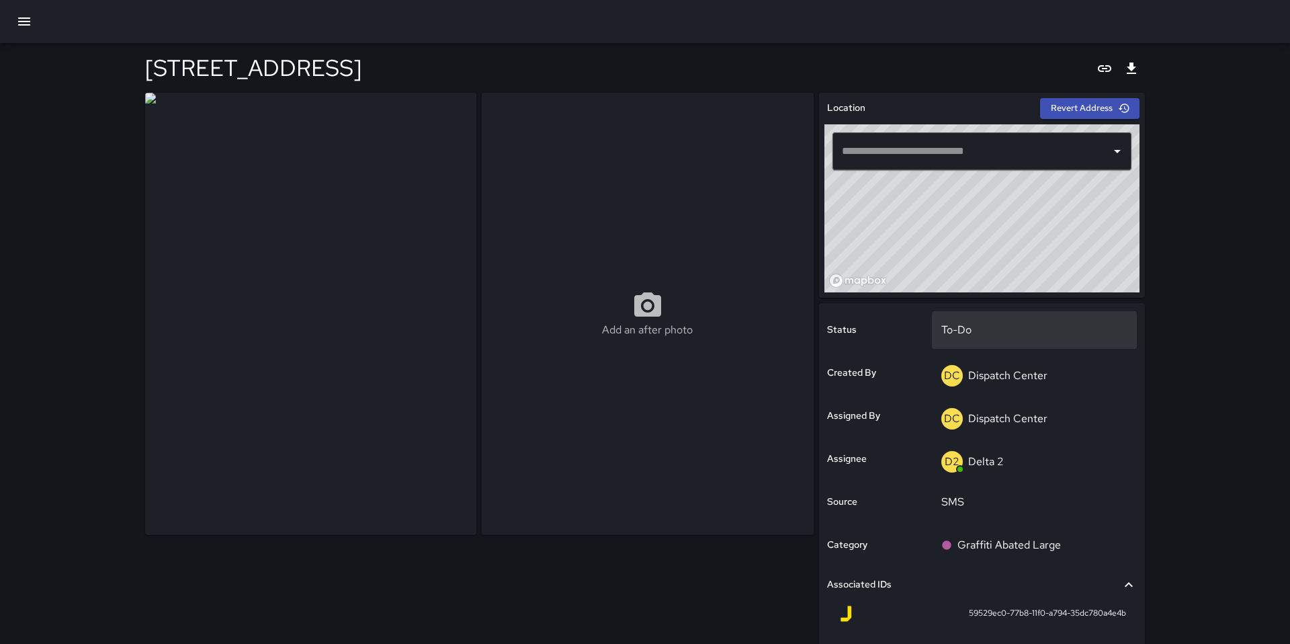
type input "**********"
